Goal: Navigation & Orientation: Go to known website

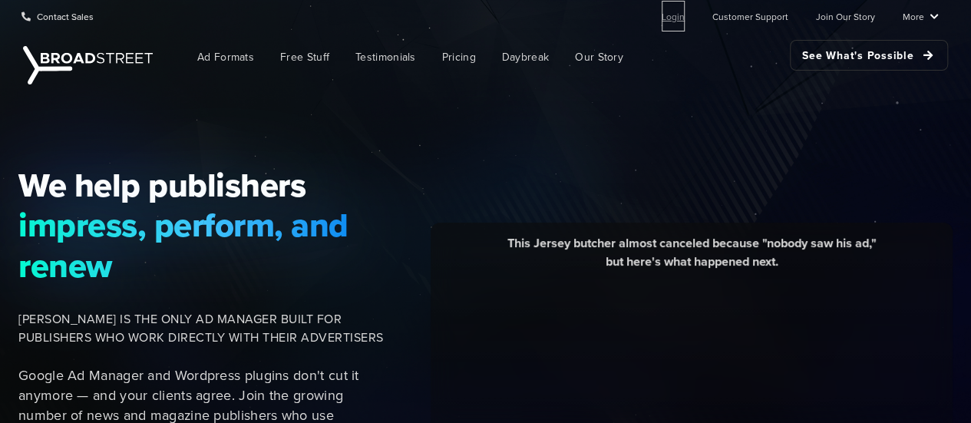
click at [680, 21] on link "Login" at bounding box center [673, 16] width 23 height 31
click at [938, 18] on div "Contact Sales Login Customer Support Join Our Story More Resources Blog Partner…" at bounding box center [485, 16] width 971 height 32
click at [212, 58] on span "Ad Formats" at bounding box center [225, 57] width 57 height 16
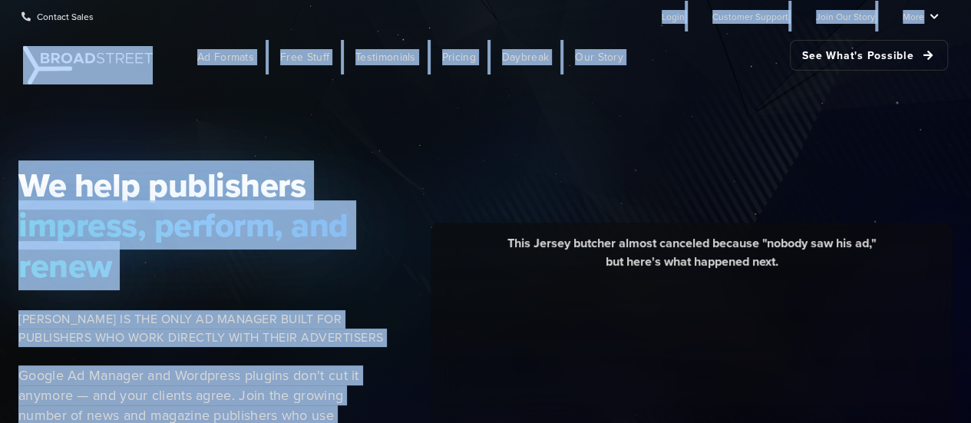
drag, startPoint x: 665, startPoint y: 19, endPoint x: 706, endPoint y: 142, distance: 129.4
click at [700, 110] on div "We help publishers impress, perform, and renew BROADSTREET IS THE ONLY AD MANAG…" at bounding box center [485, 402] width 971 height 629
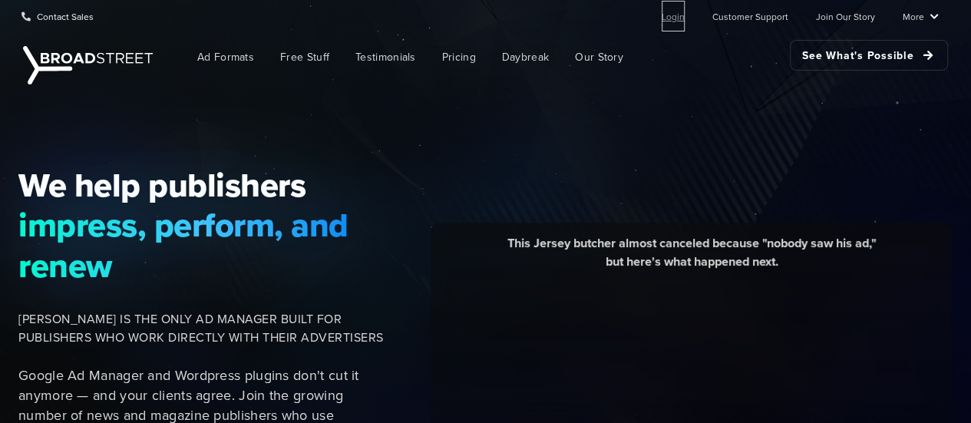
click at [680, 19] on link "Login" at bounding box center [673, 16] width 23 height 31
